Goal: Task Accomplishment & Management: Complete application form

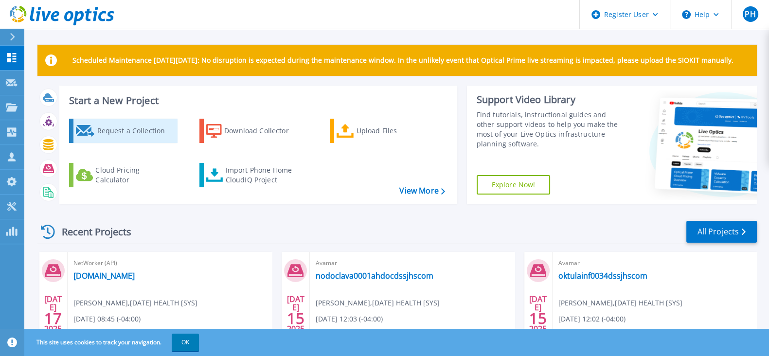
click at [157, 130] on div "Request a Collection" at bounding box center [136, 130] width 78 height 19
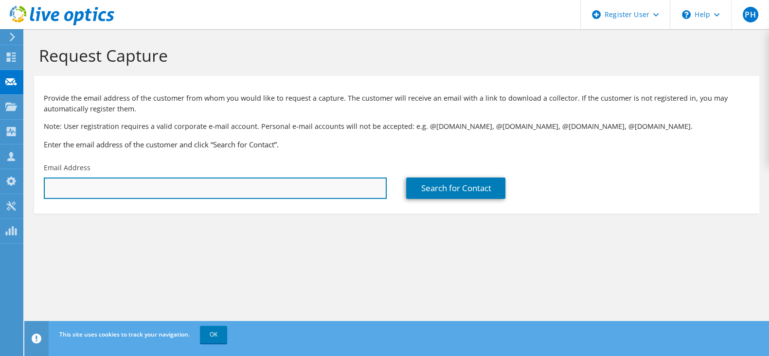
click at [207, 190] on input "text" at bounding box center [215, 187] width 343 height 21
click at [81, 188] on input "SURESH>VENUGOPAL" at bounding box center [215, 187] width 343 height 21
click at [185, 188] on input "SURESH.VENUGOPAL" at bounding box center [215, 187] width 343 height 21
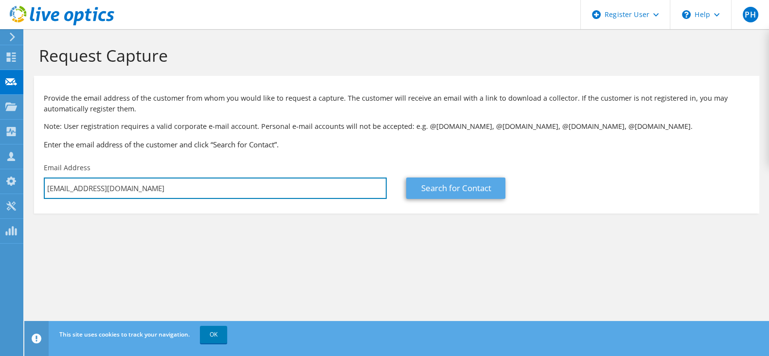
type input "[EMAIL_ADDRESS][DOMAIN_NAME]"
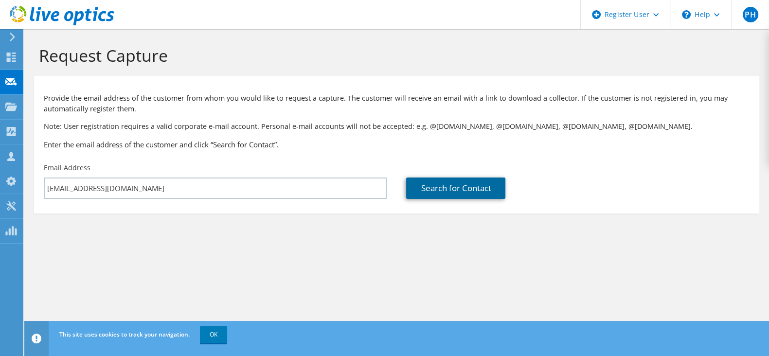
click at [448, 183] on link "Search for Contact" at bounding box center [455, 187] width 99 height 21
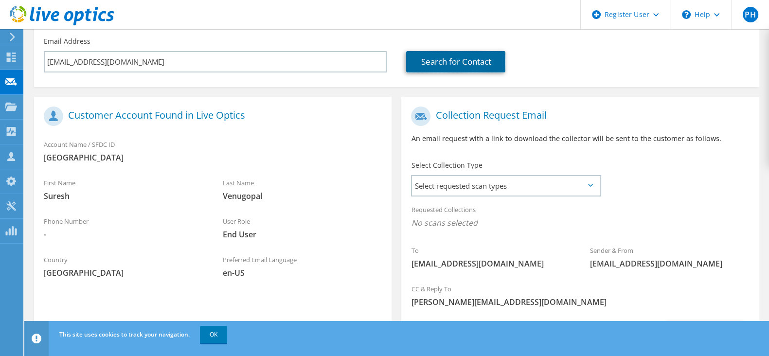
scroll to position [187, 0]
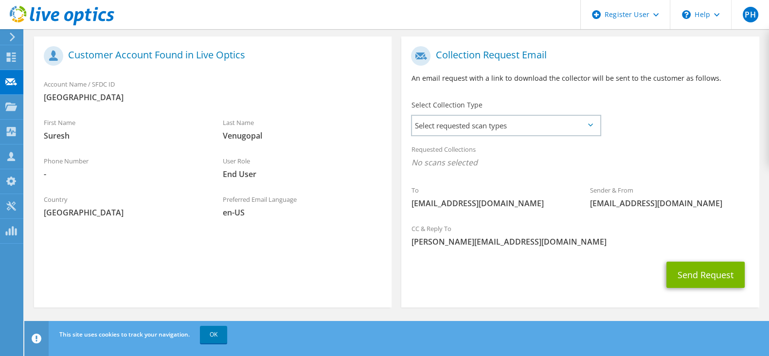
click at [604, 225] on div "CC & Reply To [PERSON_NAME][EMAIL_ADDRESS][DOMAIN_NAME]" at bounding box center [579, 235] width 357 height 34
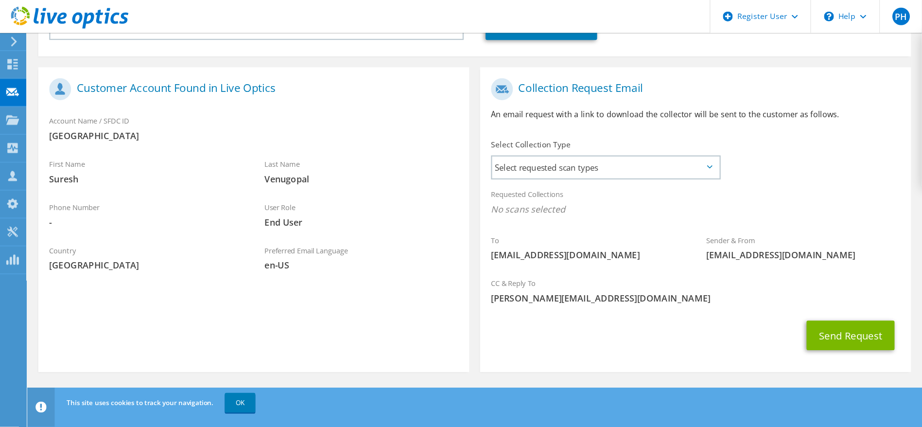
scroll to position [105, 0]
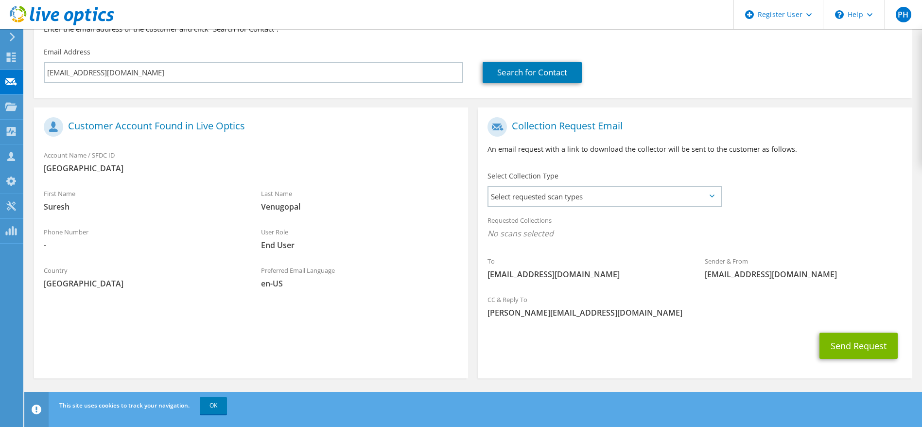
drag, startPoint x: 778, startPoint y: 1, endPoint x: 656, endPoint y: 309, distance: 331.1
click at [656, 309] on span "[PERSON_NAME][EMAIL_ADDRESS][DOMAIN_NAME]" at bounding box center [695, 312] width 415 height 11
click at [700, 201] on span "Select requested scan types" at bounding box center [604, 196] width 231 height 19
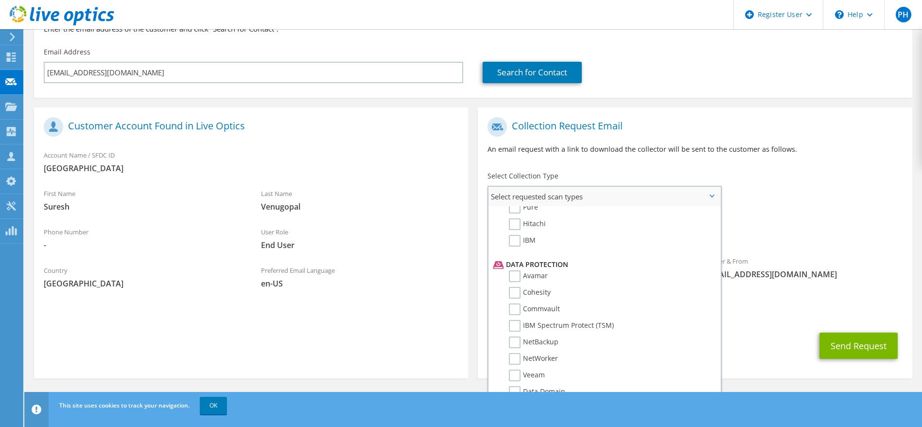
scroll to position [429, 0]
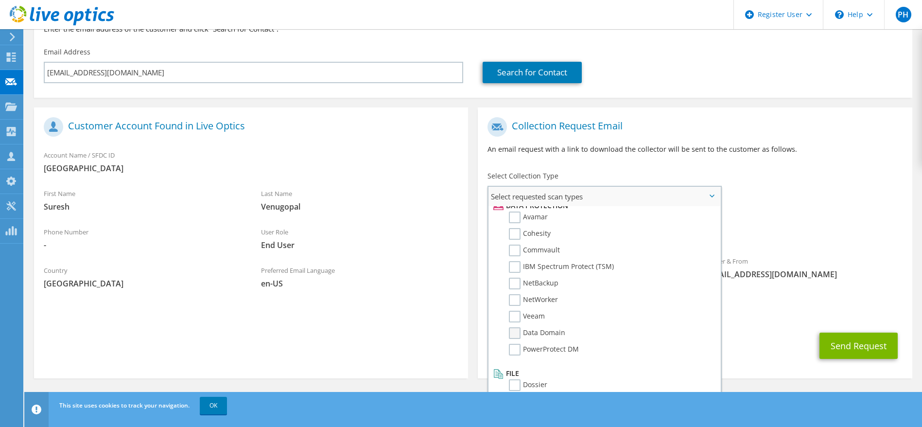
click at [518, 337] on label "Data Domain" at bounding box center [537, 333] width 56 height 12
click at [0, 0] on input "Data Domain" at bounding box center [0, 0] width 0 height 0
click at [518, 214] on label "Avamar" at bounding box center [528, 218] width 39 height 12
click at [0, 0] on input "Avamar" at bounding box center [0, 0] width 0 height 0
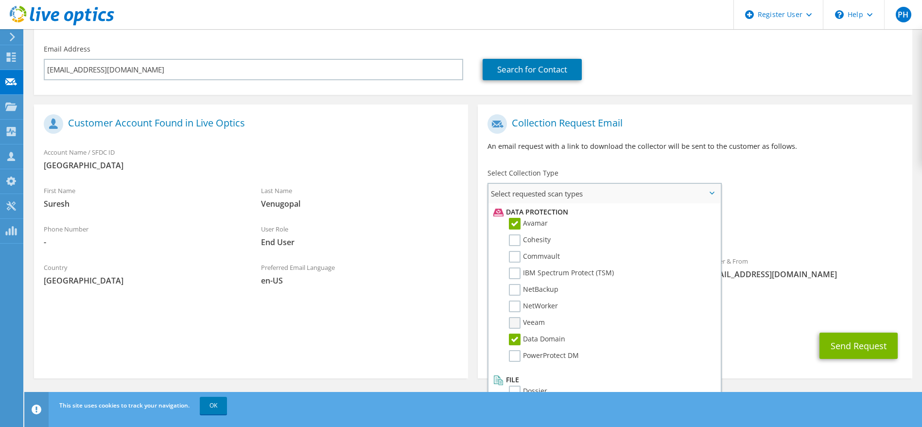
scroll to position [421, 0]
